Goal: Task Accomplishment & Management: Manage account settings

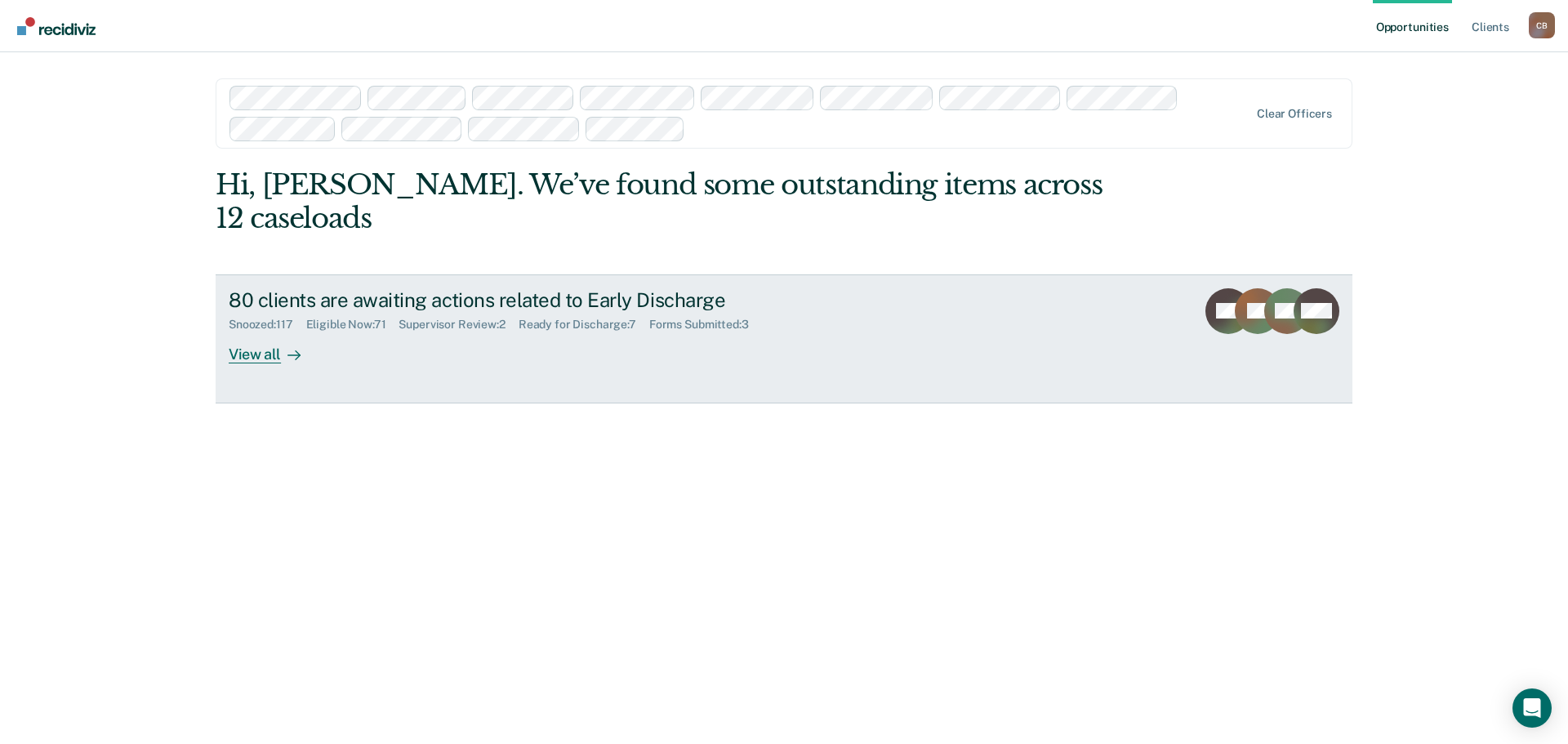
click at [477, 318] on div "Supervisor Review : 2" at bounding box center [458, 325] width 119 height 14
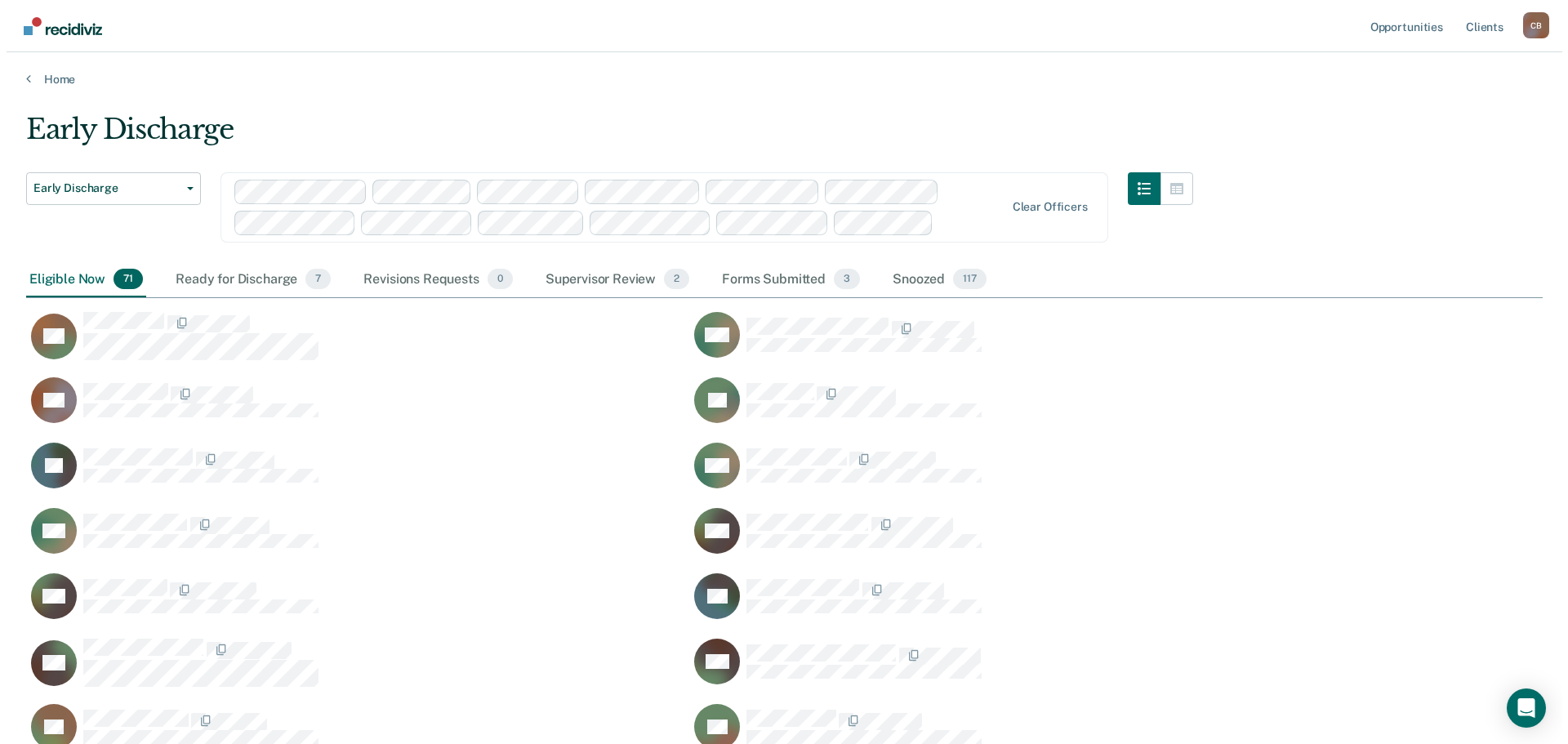
scroll to position [2535, 1505]
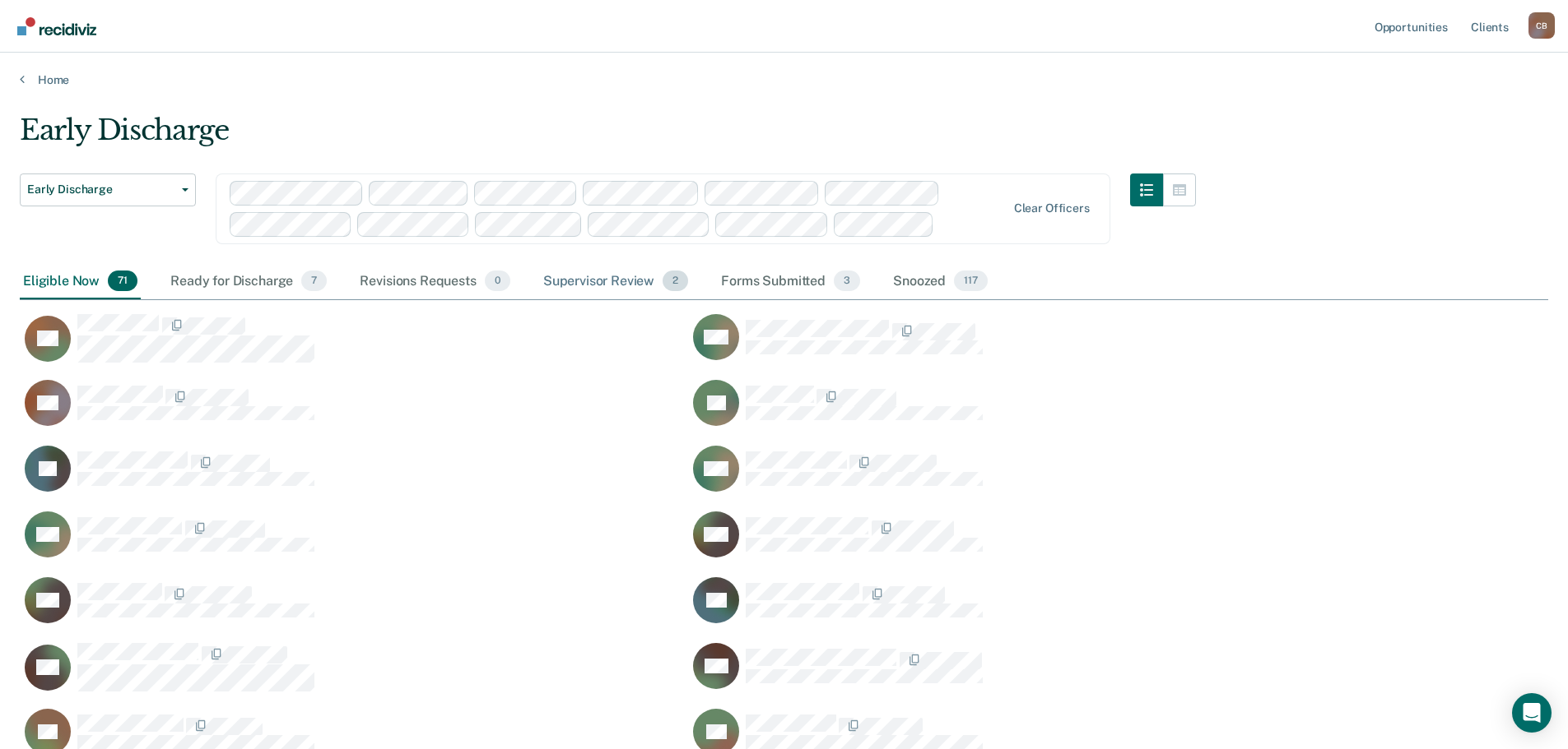
click at [575, 281] on div "Supervisor Review 2" at bounding box center [615, 282] width 152 height 36
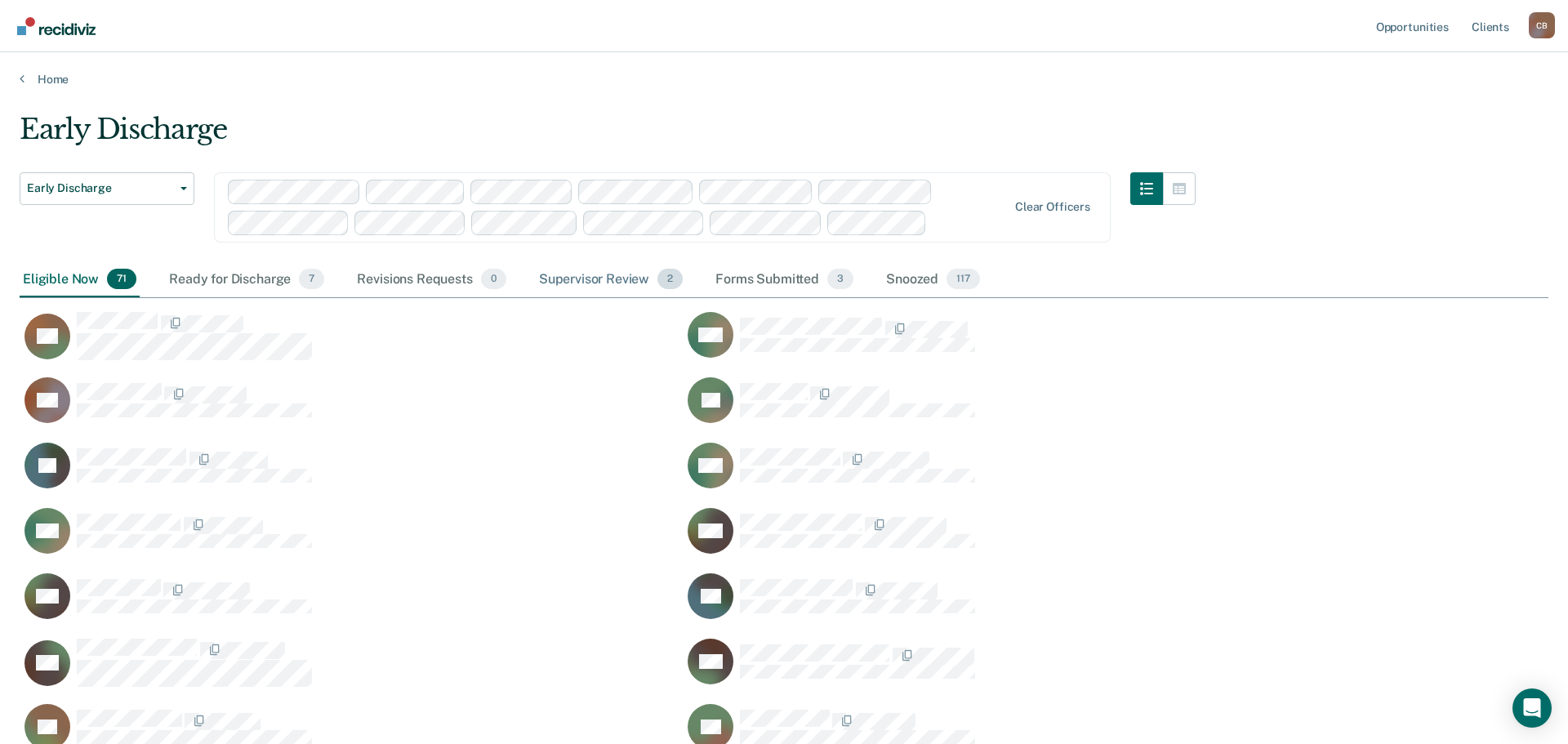
scroll to position [13, 13]
